Goal: Information Seeking & Learning: Learn about a topic

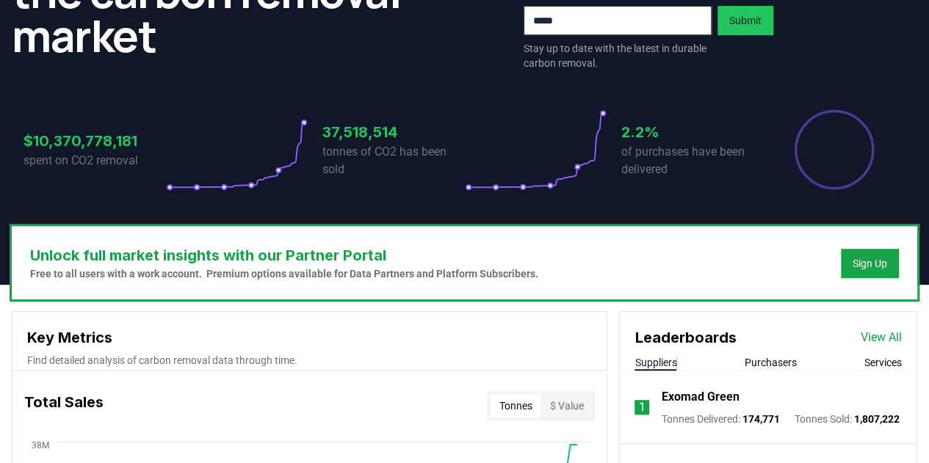
scroll to position [301, 0]
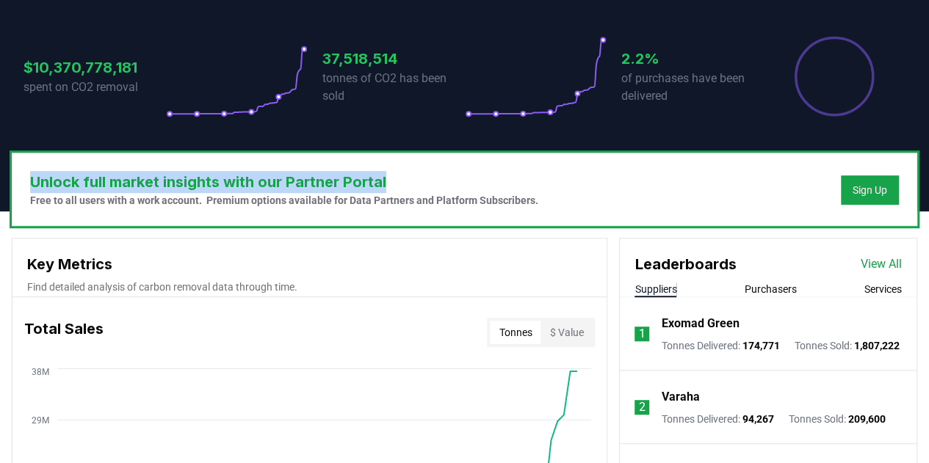
drag, startPoint x: 391, startPoint y: 183, endPoint x: 26, endPoint y: 180, distance: 365.0
click at [26, 180] on div "Unlock full market insights with our Partner Portal Free to all users with a wo…" at bounding box center [464, 190] width 904 height 72
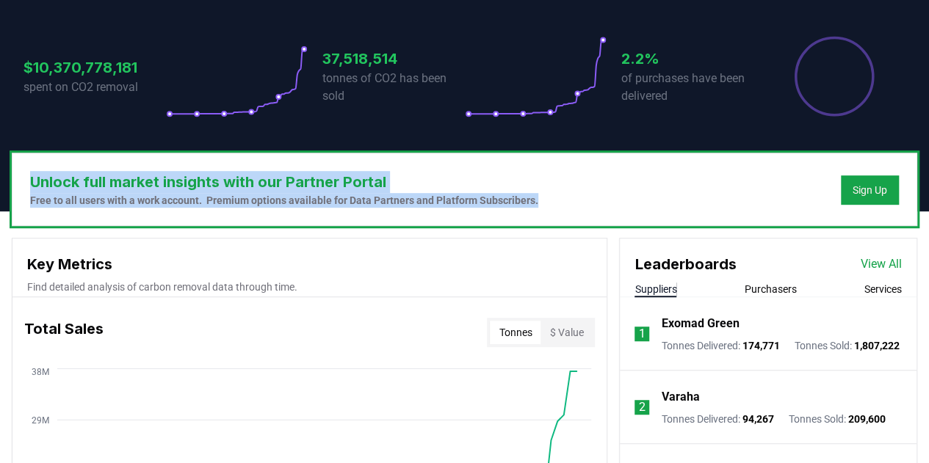
drag, startPoint x: 35, startPoint y: 180, endPoint x: 584, endPoint y: 195, distance: 549.6
click at [584, 195] on div "Unlock full market insights with our Partner Portal Free to all users with a wo…" at bounding box center [464, 190] width 904 height 72
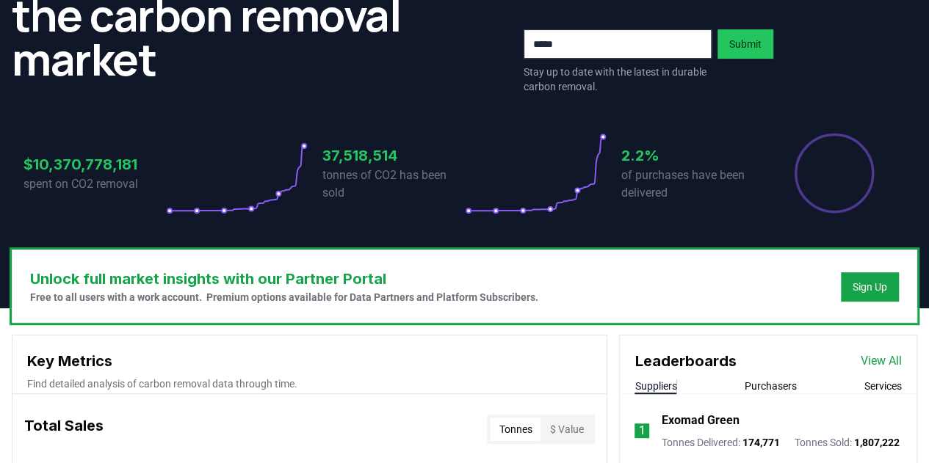
scroll to position [0, 0]
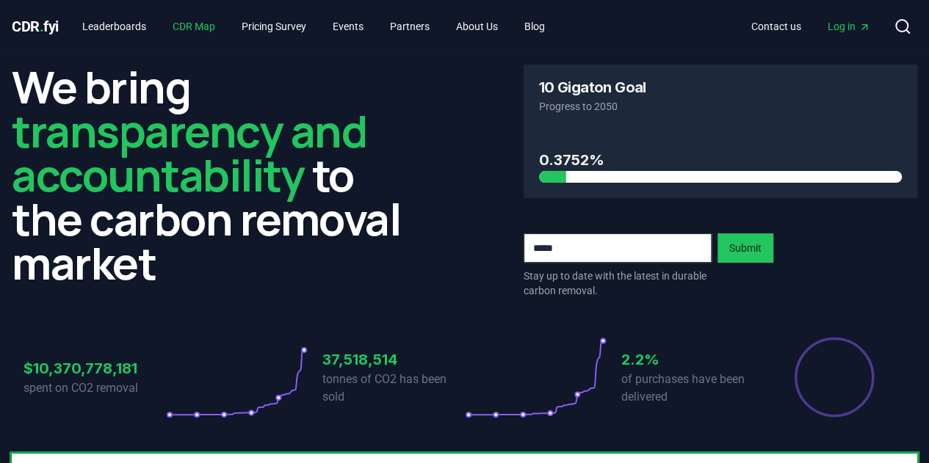
click at [207, 24] on link "CDR Map" at bounding box center [194, 26] width 66 height 26
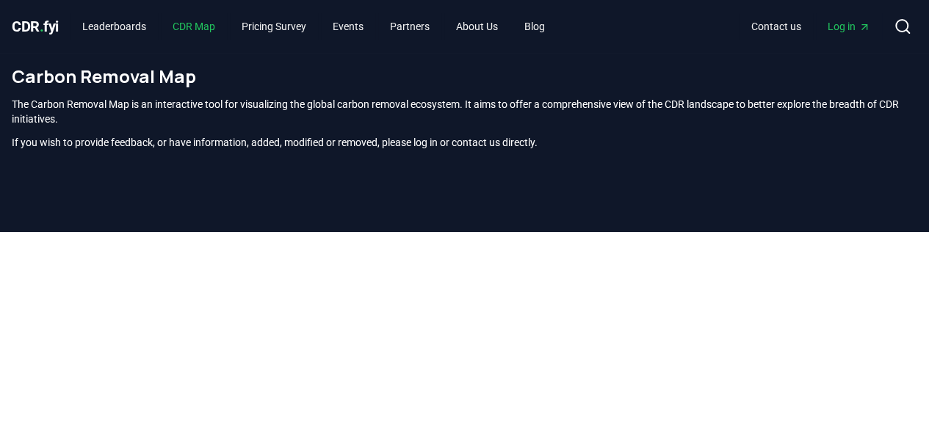
click at [190, 23] on link "CDR Map" at bounding box center [194, 26] width 66 height 26
click at [110, 32] on link "Leaderboards" at bounding box center [114, 26] width 87 height 26
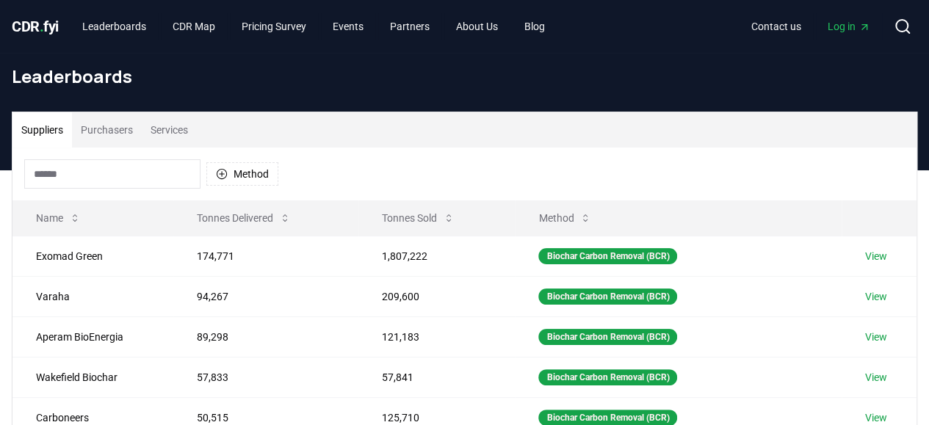
click at [101, 129] on button "Purchasers" at bounding box center [107, 129] width 70 height 35
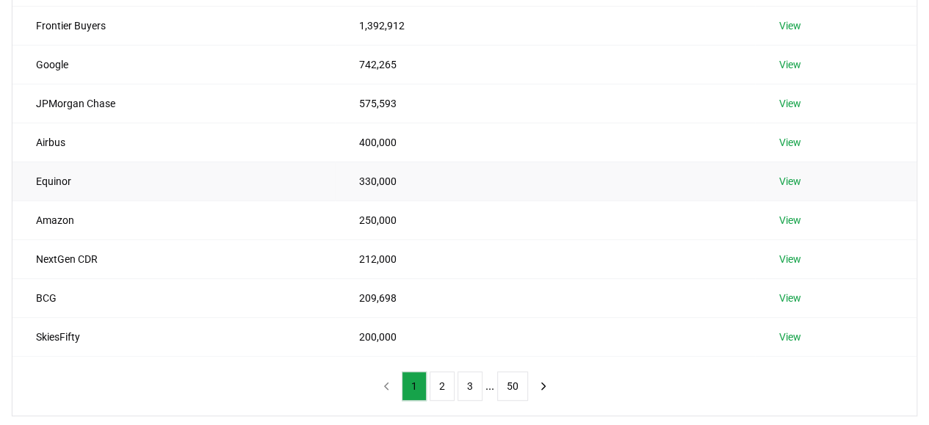
scroll to position [270, 0]
click at [436, 384] on button "2" at bounding box center [442, 385] width 25 height 29
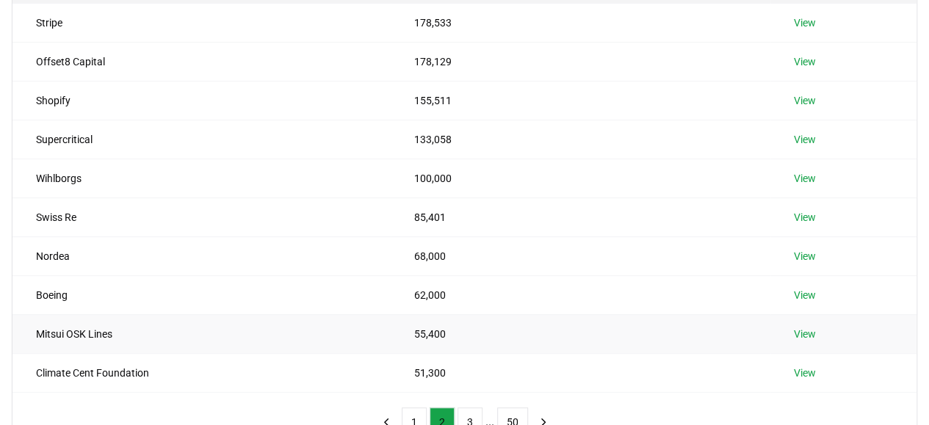
scroll to position [275, 0]
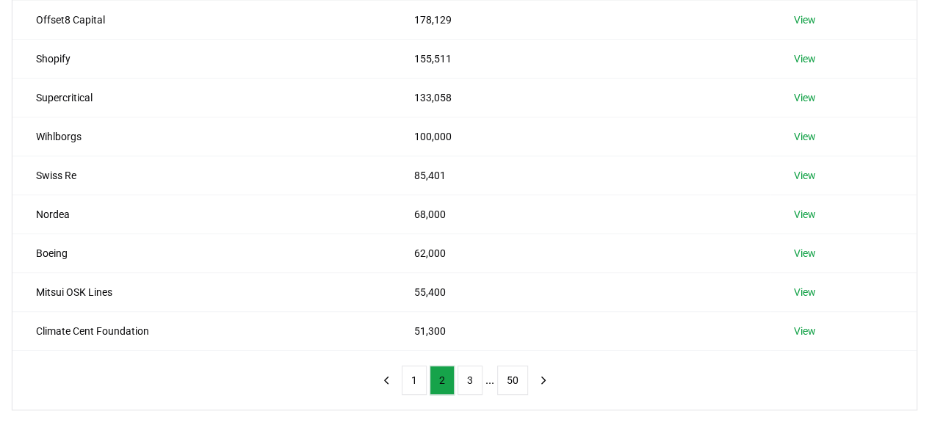
click at [454, 372] on ul "1 2 3 ... 50" at bounding box center [465, 380] width 126 height 29
click at [470, 377] on button "3" at bounding box center [470, 380] width 25 height 29
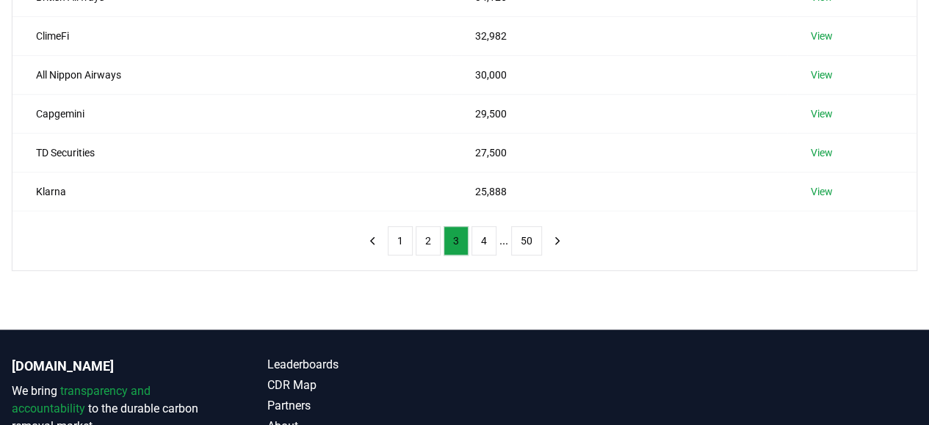
scroll to position [423, 0]
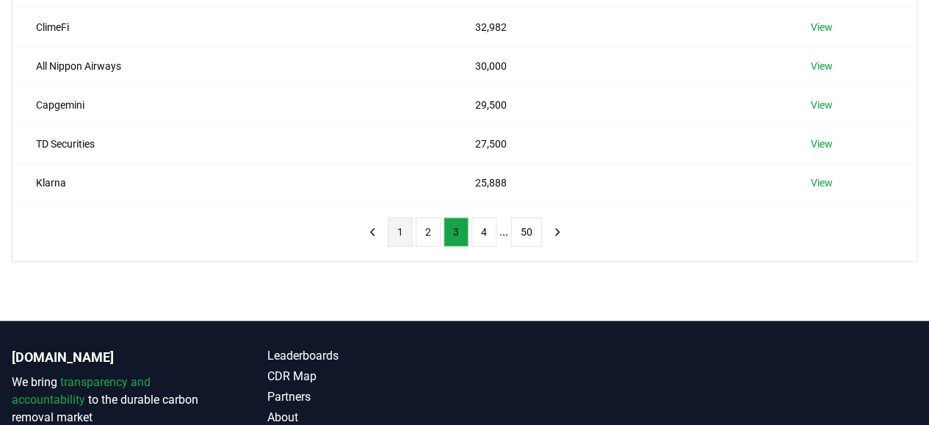
click at [400, 231] on button "1" at bounding box center [400, 231] width 25 height 29
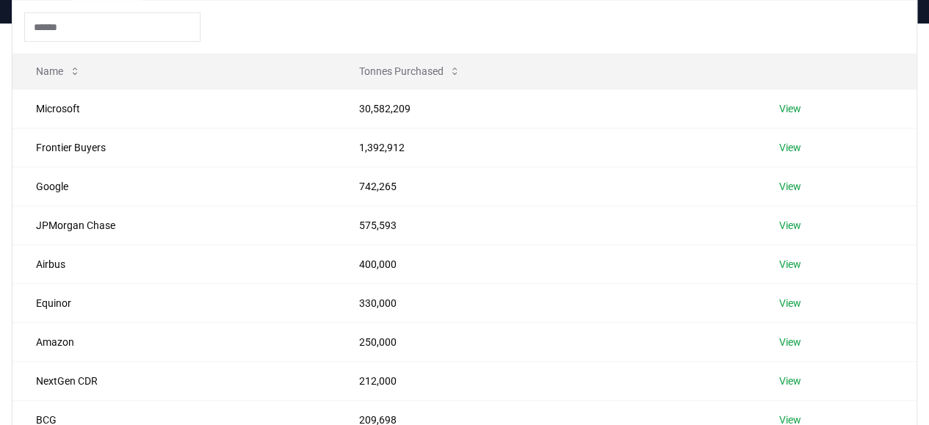
scroll to position [82, 0]
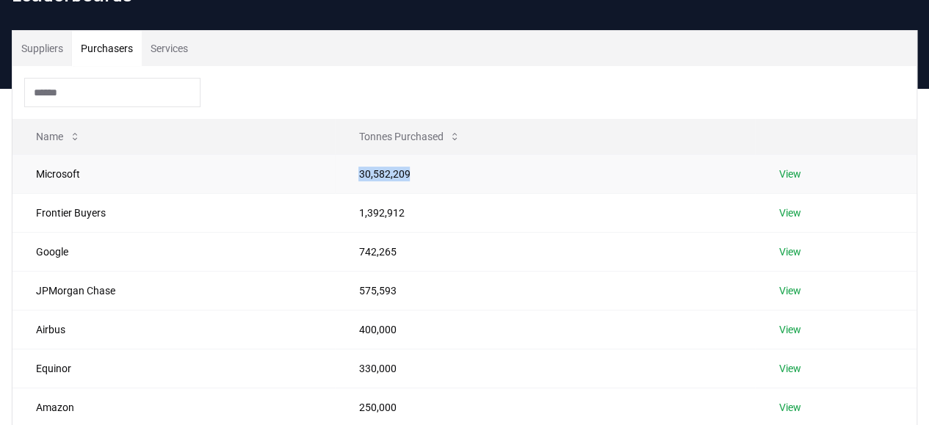
drag, startPoint x: 350, startPoint y: 173, endPoint x: 403, endPoint y: 180, distance: 53.4
click at [403, 180] on td "30,582,209" at bounding box center [545, 173] width 420 height 39
drag, startPoint x: 405, startPoint y: 171, endPoint x: 63, endPoint y: 168, distance: 342.3
click at [63, 168] on tr "Microsoft 30,582,209 View" at bounding box center [464, 173] width 904 height 39
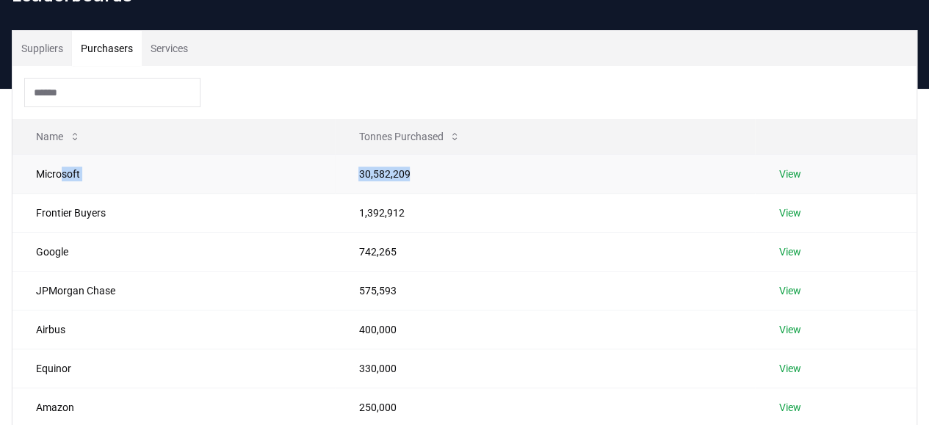
click at [63, 168] on td "Microsoft" at bounding box center [173, 173] width 322 height 39
drag, startPoint x: 84, startPoint y: 173, endPoint x: 21, endPoint y: 171, distance: 62.4
click at [21, 171] on td "Microsoft" at bounding box center [173, 173] width 322 height 39
click at [12, 205] on div "Suppliers Purchasers Services Name Tonnes Purchased Microsoft 30,582,209 View F…" at bounding box center [465, 317] width 906 height 574
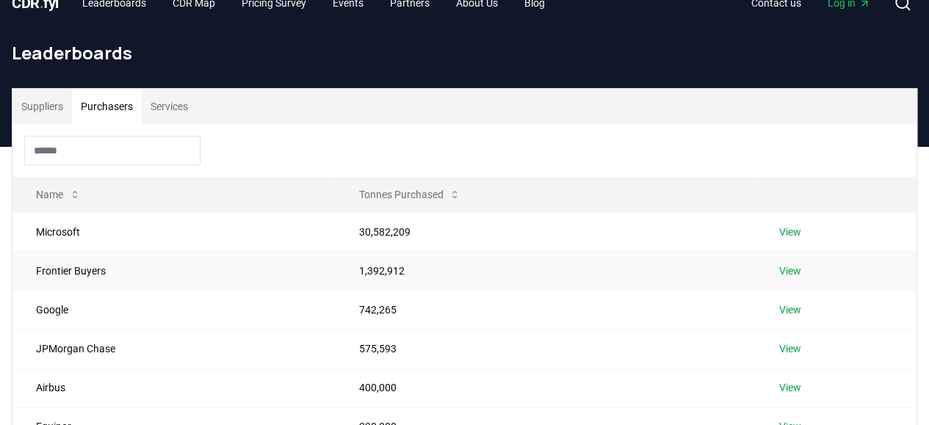
scroll to position [0, 0]
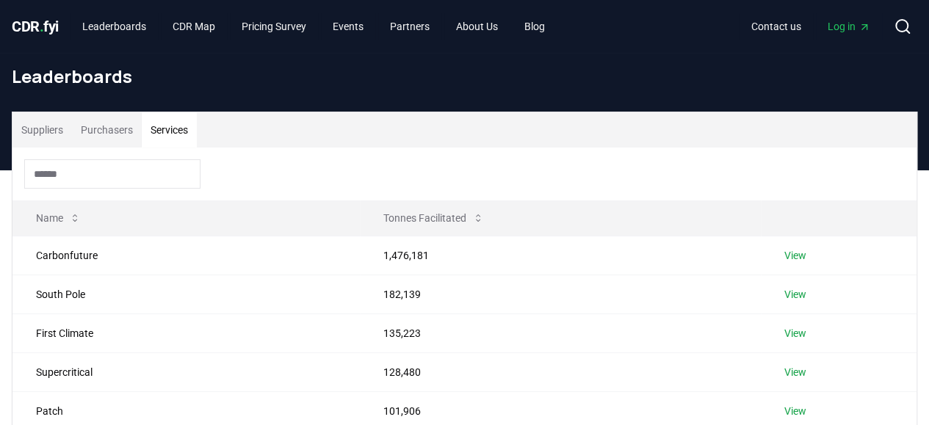
click at [167, 134] on button "Services" at bounding box center [169, 129] width 55 height 35
click at [126, 133] on button "Purchasers" at bounding box center [107, 129] width 70 height 35
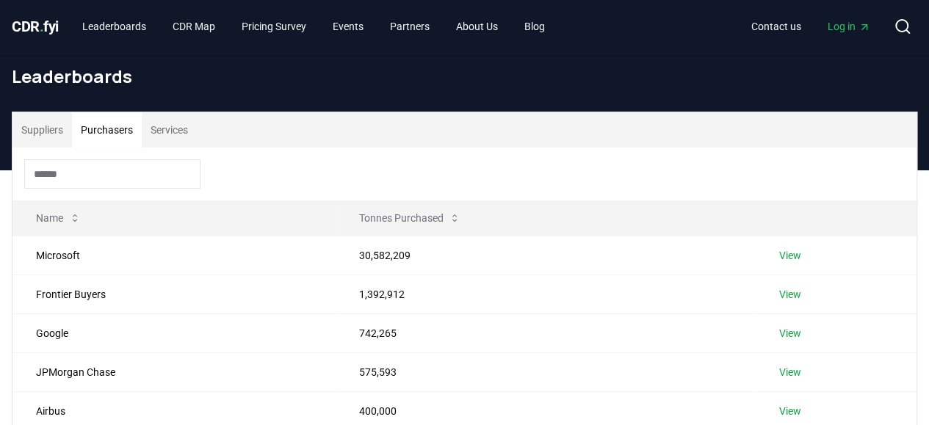
click at [165, 133] on button "Services" at bounding box center [169, 129] width 55 height 35
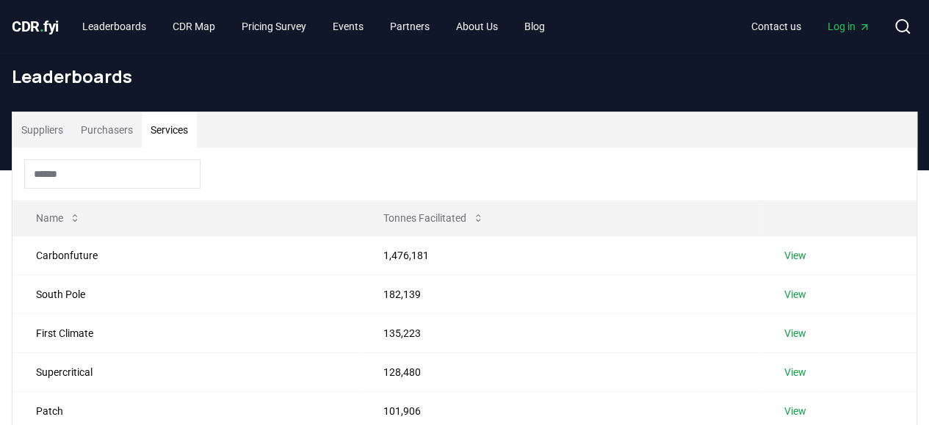
click at [27, 140] on button "Suppliers" at bounding box center [41, 129] width 59 height 35
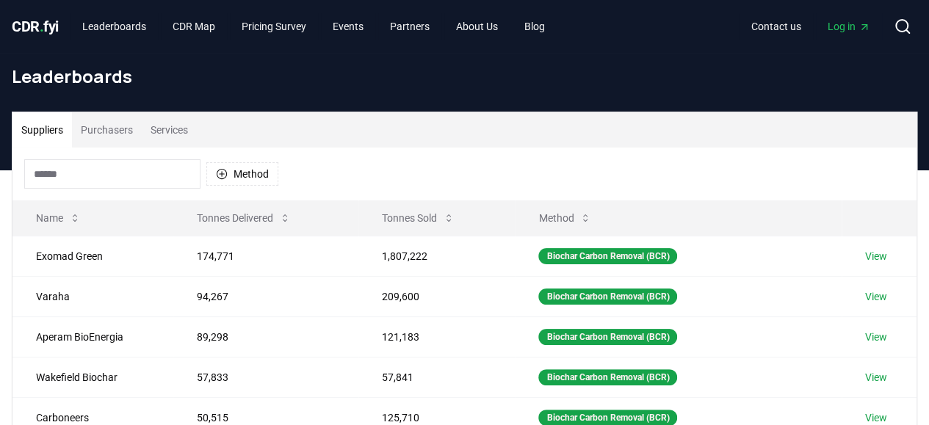
click at [118, 137] on button "Purchasers" at bounding box center [107, 129] width 70 height 35
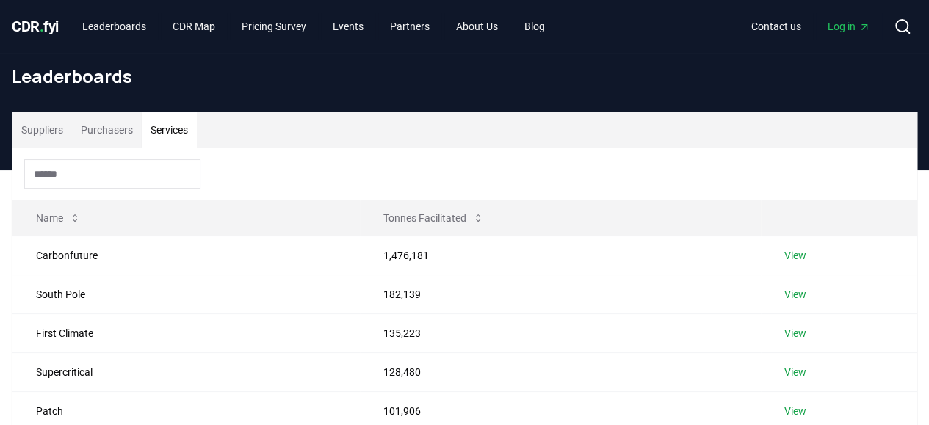
click at [164, 129] on button "Services" at bounding box center [169, 129] width 55 height 35
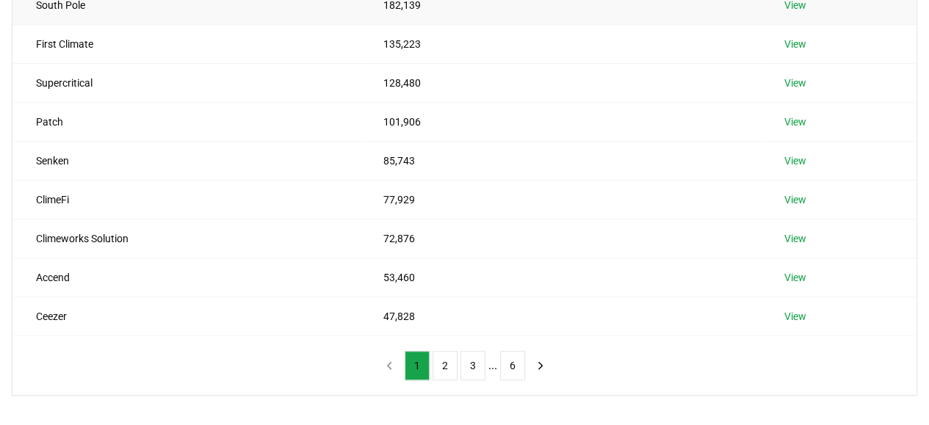
scroll to position [290, 0]
click at [430, 359] on ul "1 2 3 ... 6" at bounding box center [465, 364] width 120 height 29
click at [441, 361] on button "2" at bounding box center [445, 364] width 25 height 29
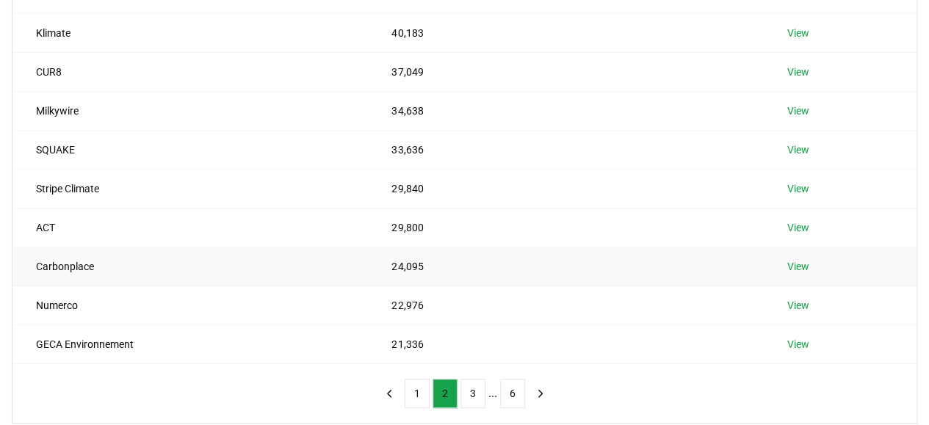
scroll to position [301, 0]
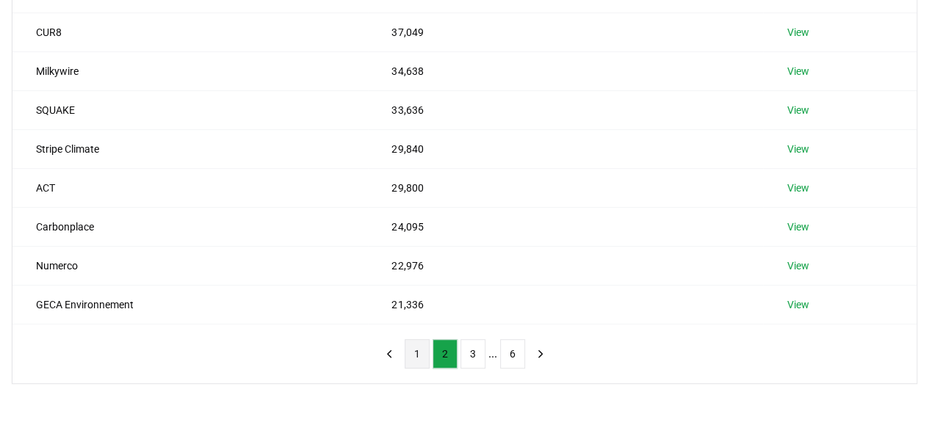
click at [422, 339] on button "1" at bounding box center [417, 353] width 25 height 29
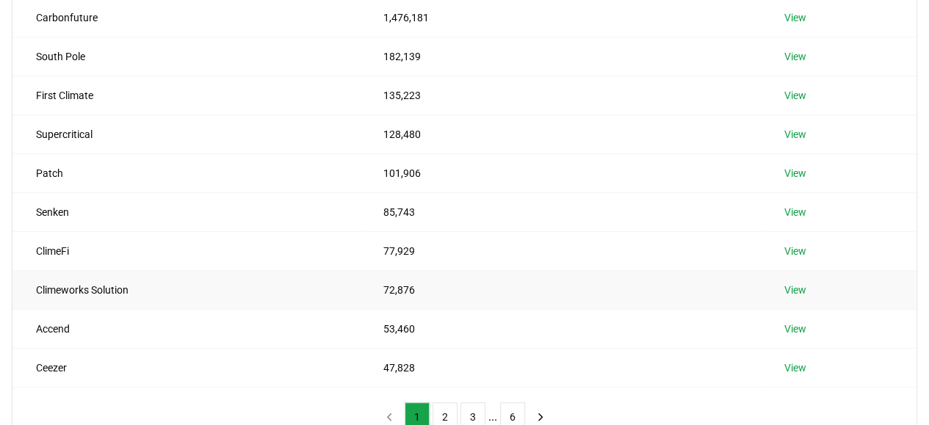
scroll to position [178, 0]
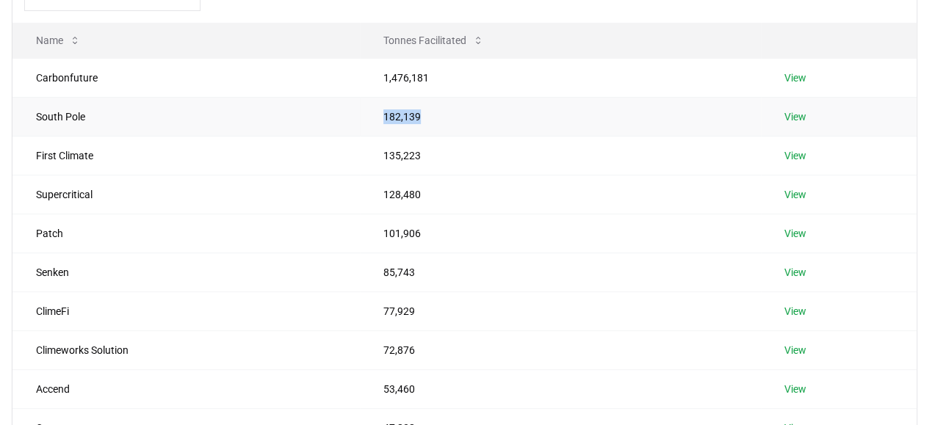
drag, startPoint x: 420, startPoint y: 114, endPoint x: 247, endPoint y: 119, distance: 173.4
click at [247, 119] on tr "South Pole 182,139 View" at bounding box center [464, 116] width 904 height 39
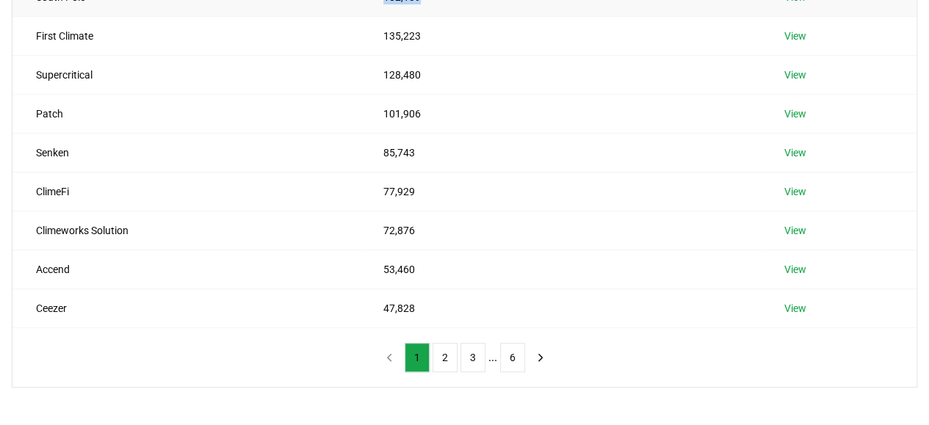
scroll to position [298, 0]
click at [444, 350] on button "2" at bounding box center [445, 356] width 25 height 29
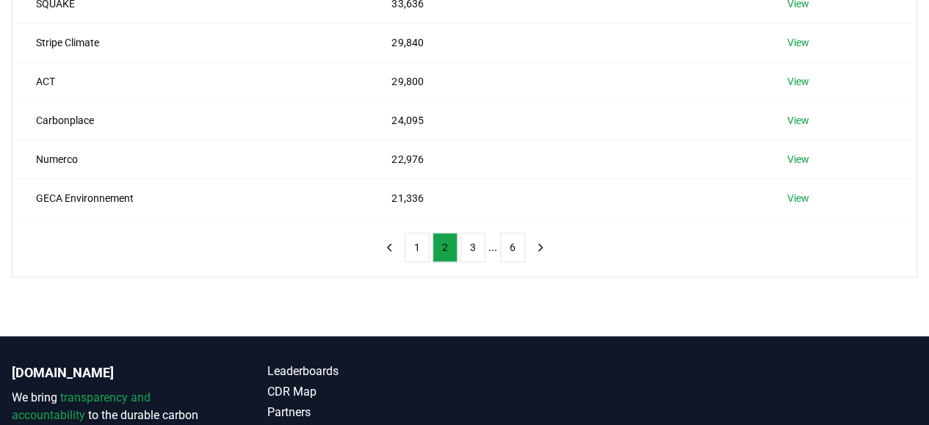
scroll to position [409, 0]
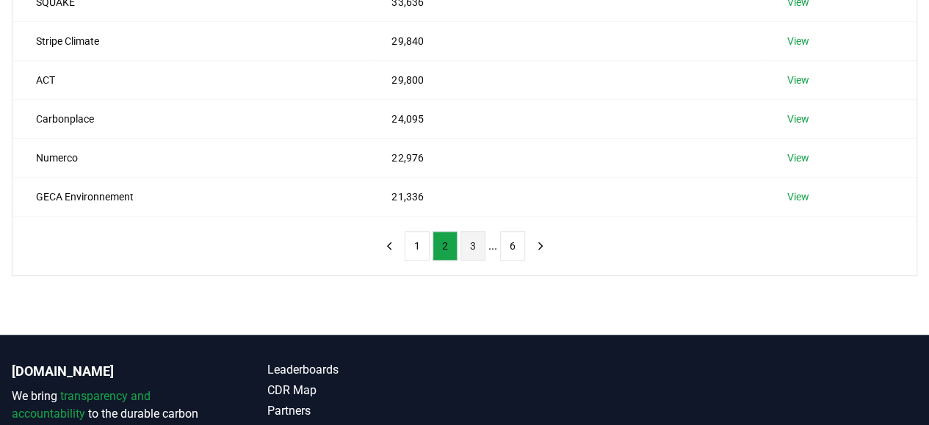
click at [472, 237] on button "3" at bounding box center [473, 245] width 25 height 29
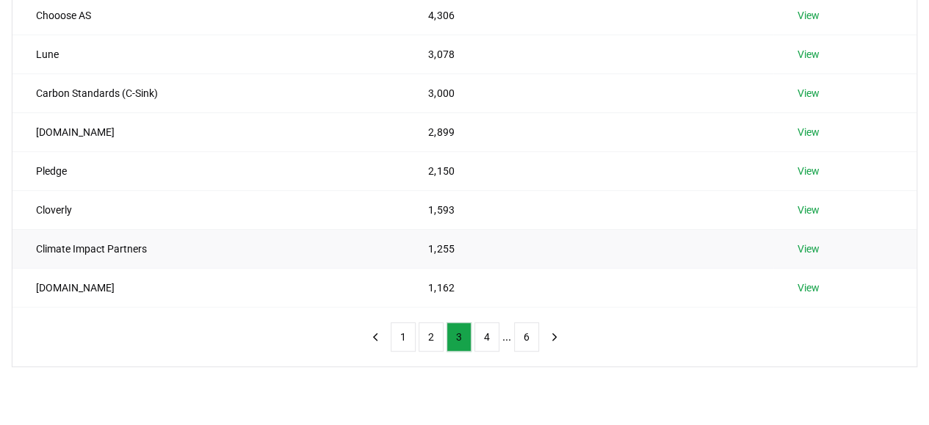
scroll to position [319, 0]
click at [485, 326] on button "4" at bounding box center [486, 336] width 25 height 29
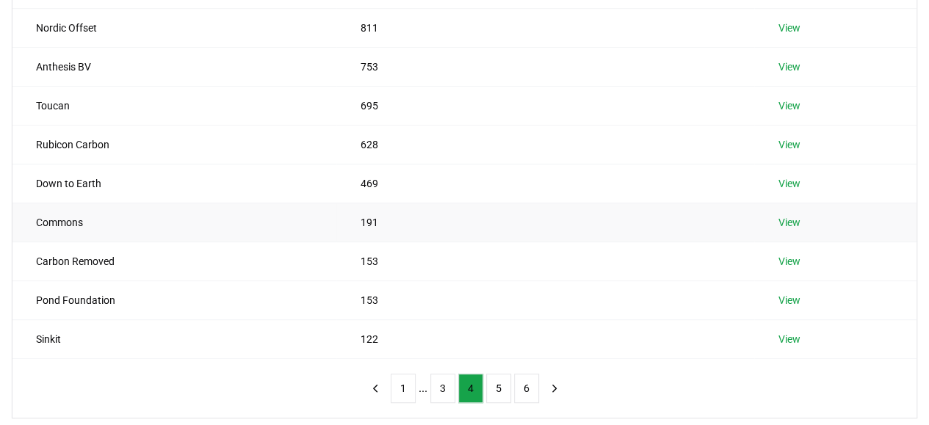
scroll to position [316, 0]
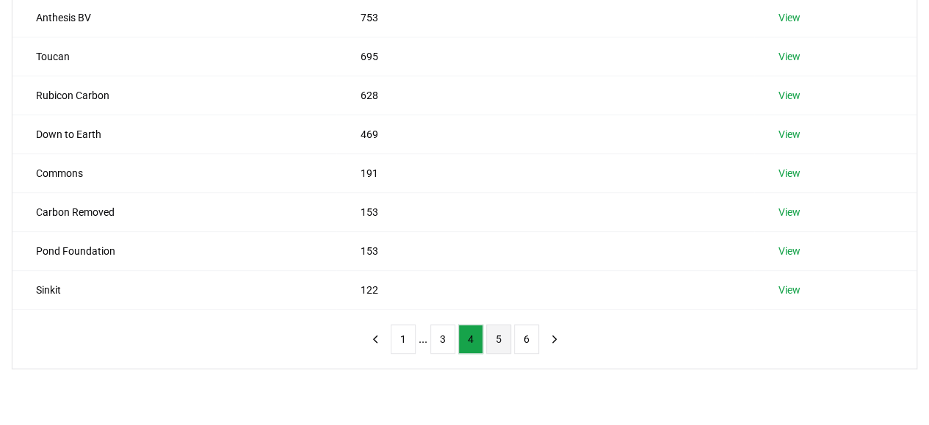
click at [501, 342] on button "5" at bounding box center [498, 339] width 25 height 29
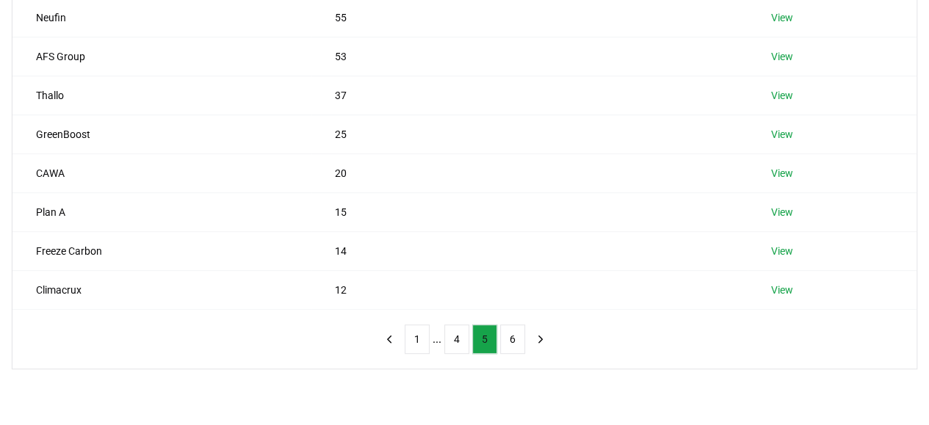
click at [501, 342] on button "6" at bounding box center [512, 339] width 25 height 29
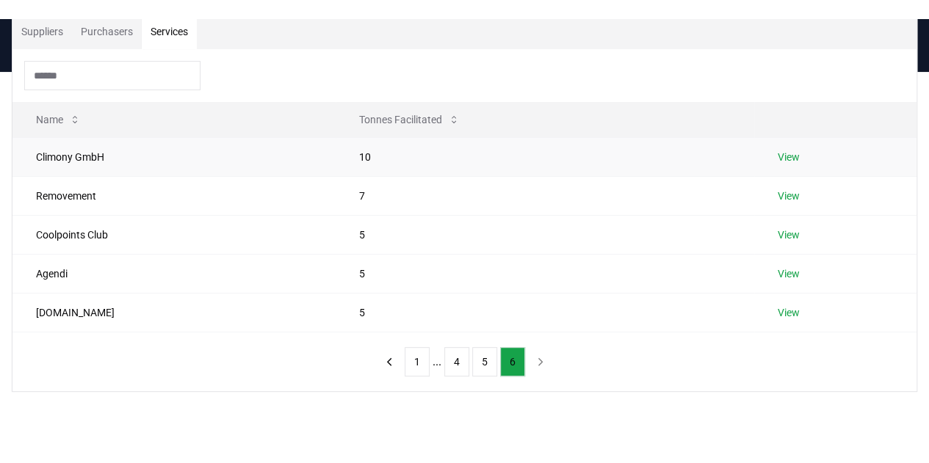
scroll to position [106, 0]
